Goal: Task Accomplishment & Management: Manage account settings

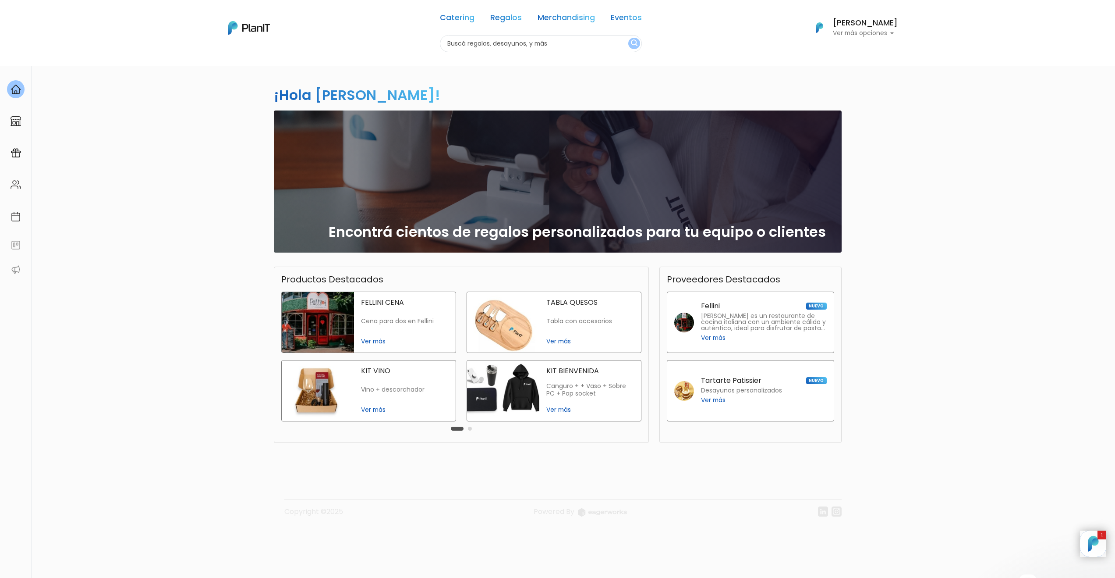
click at [847, 23] on h6 "[PERSON_NAME]" at bounding box center [865, 23] width 65 height 8
click at [857, 55] on span "Mis Compras" at bounding box center [849, 52] width 45 height 10
